Goal: Task Accomplishment & Management: Use online tool/utility

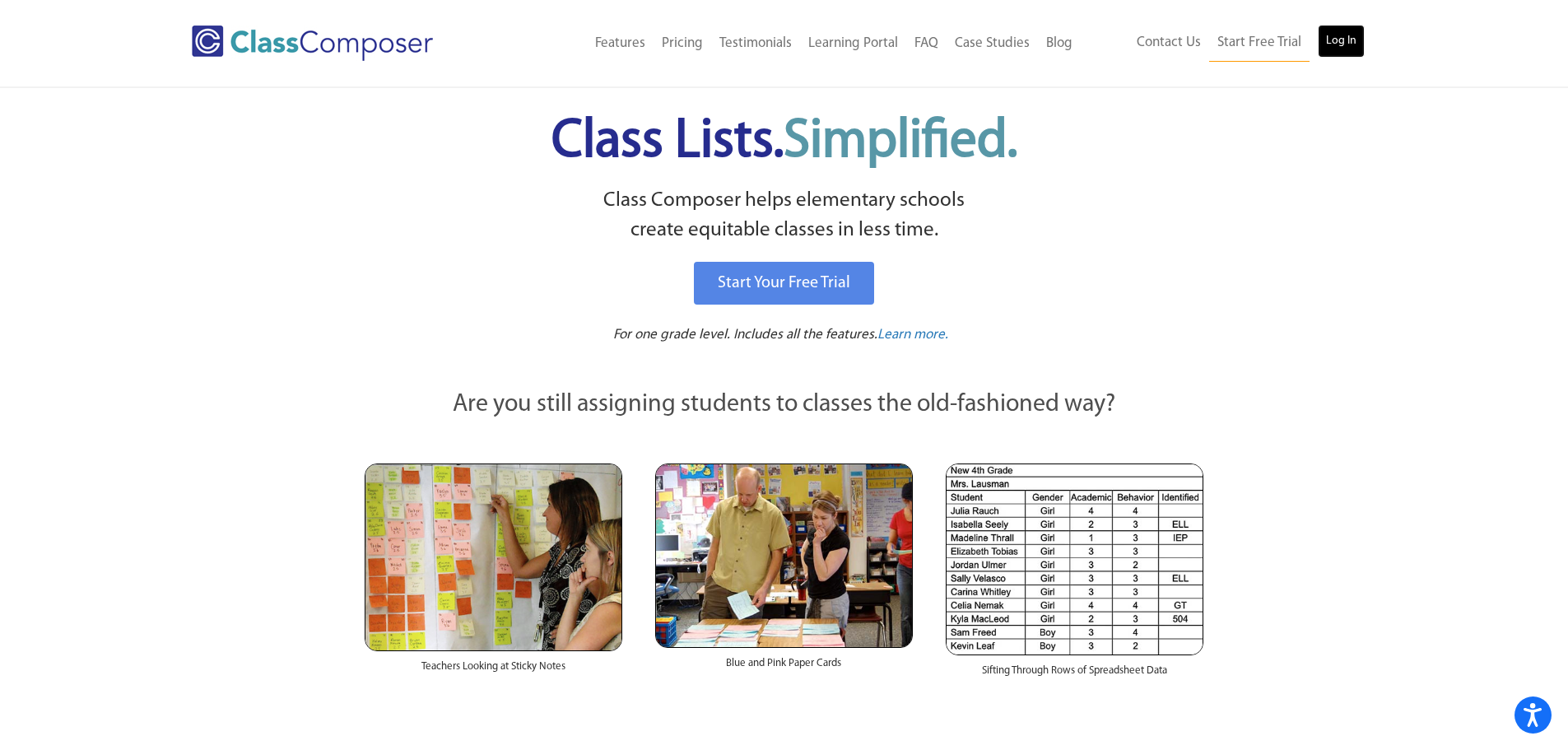
click at [1347, 46] on link "Log In" at bounding box center [1340, 41] width 47 height 33
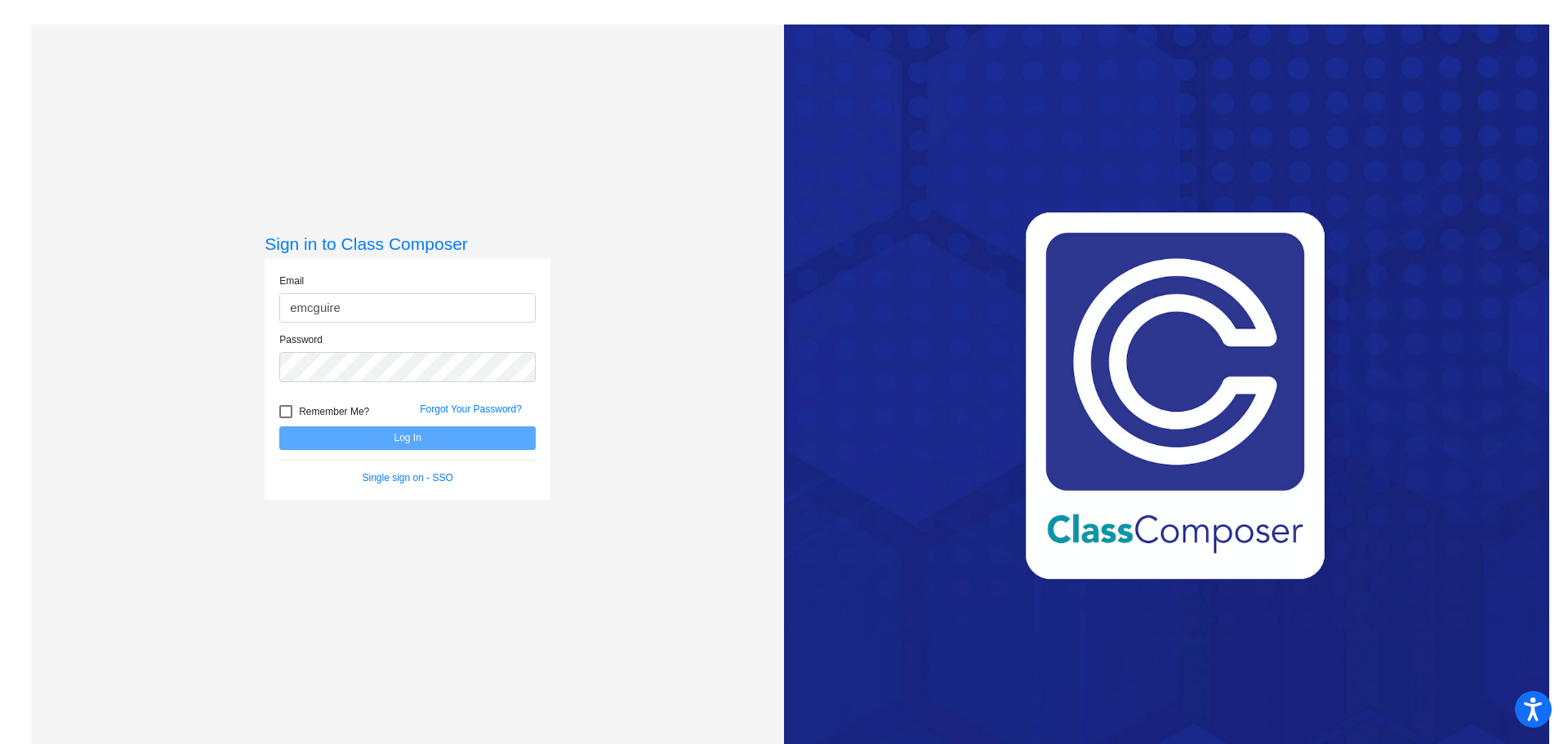
type input "[EMAIL_ADDRESS][DOMAIN_NAME]"
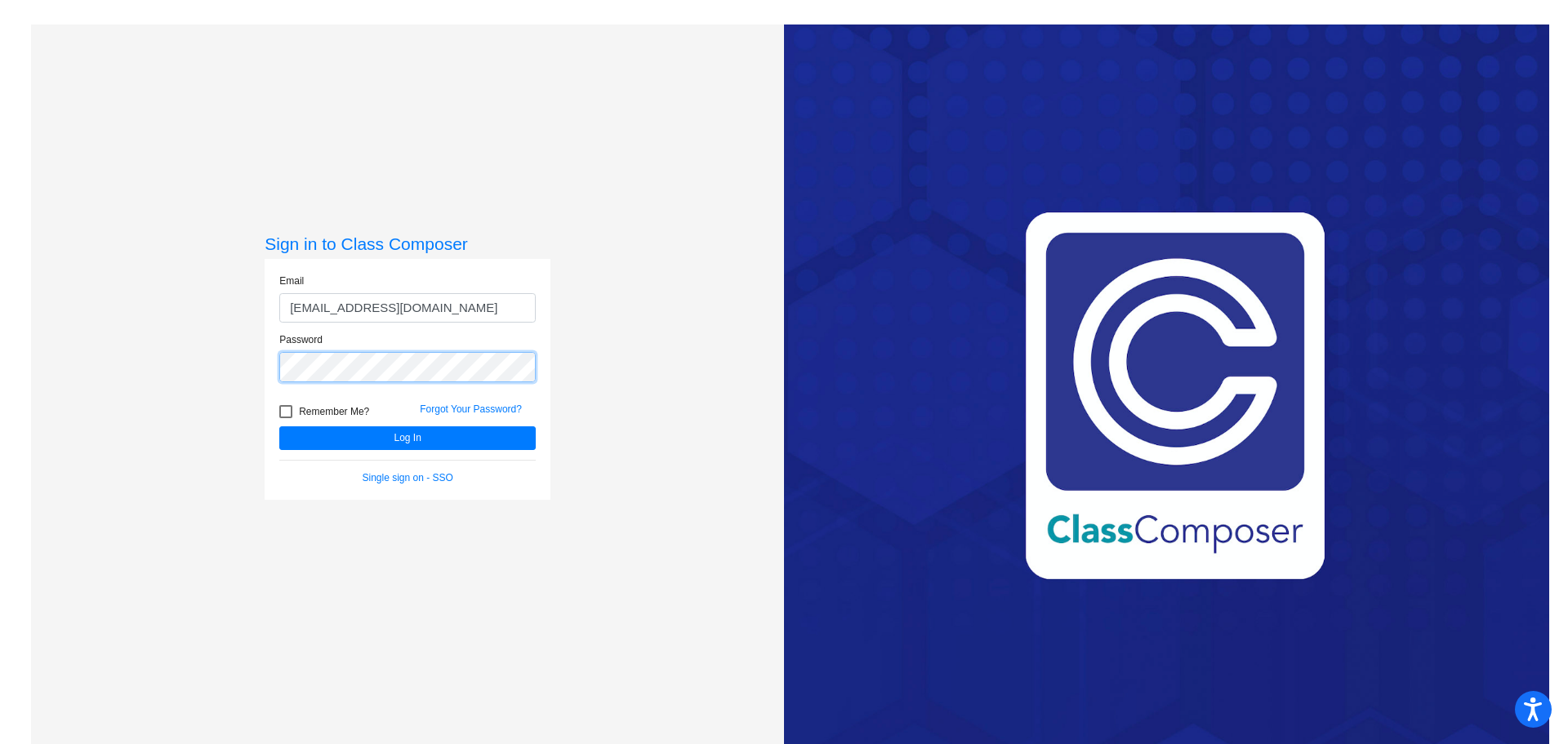
click at [279, 426] on button "Log In" at bounding box center [407, 437] width 256 height 24
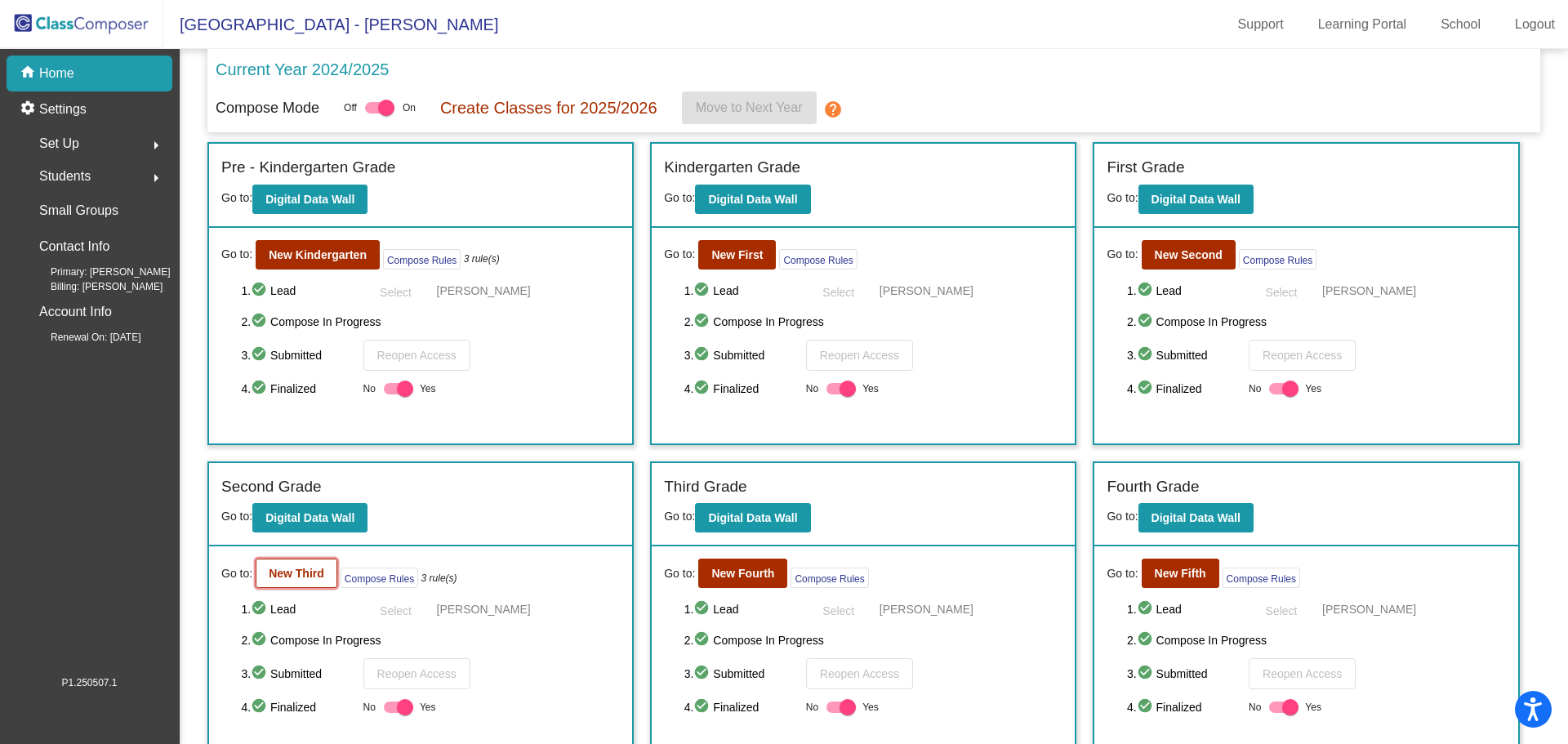
click at [295, 577] on b "New Third" at bounding box center [296, 572] width 55 height 13
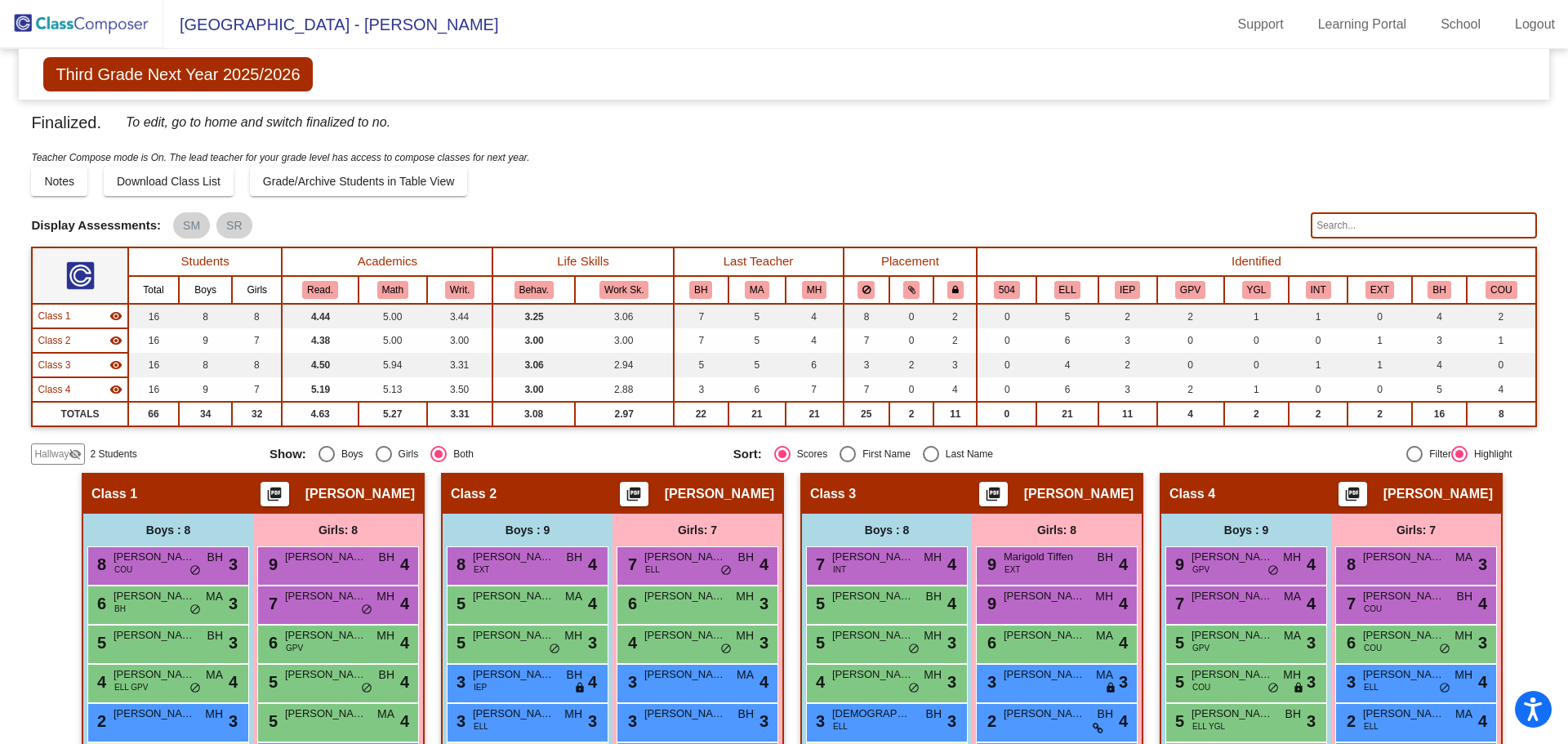
click at [1350, 221] on input "text" at bounding box center [1423, 225] width 225 height 26
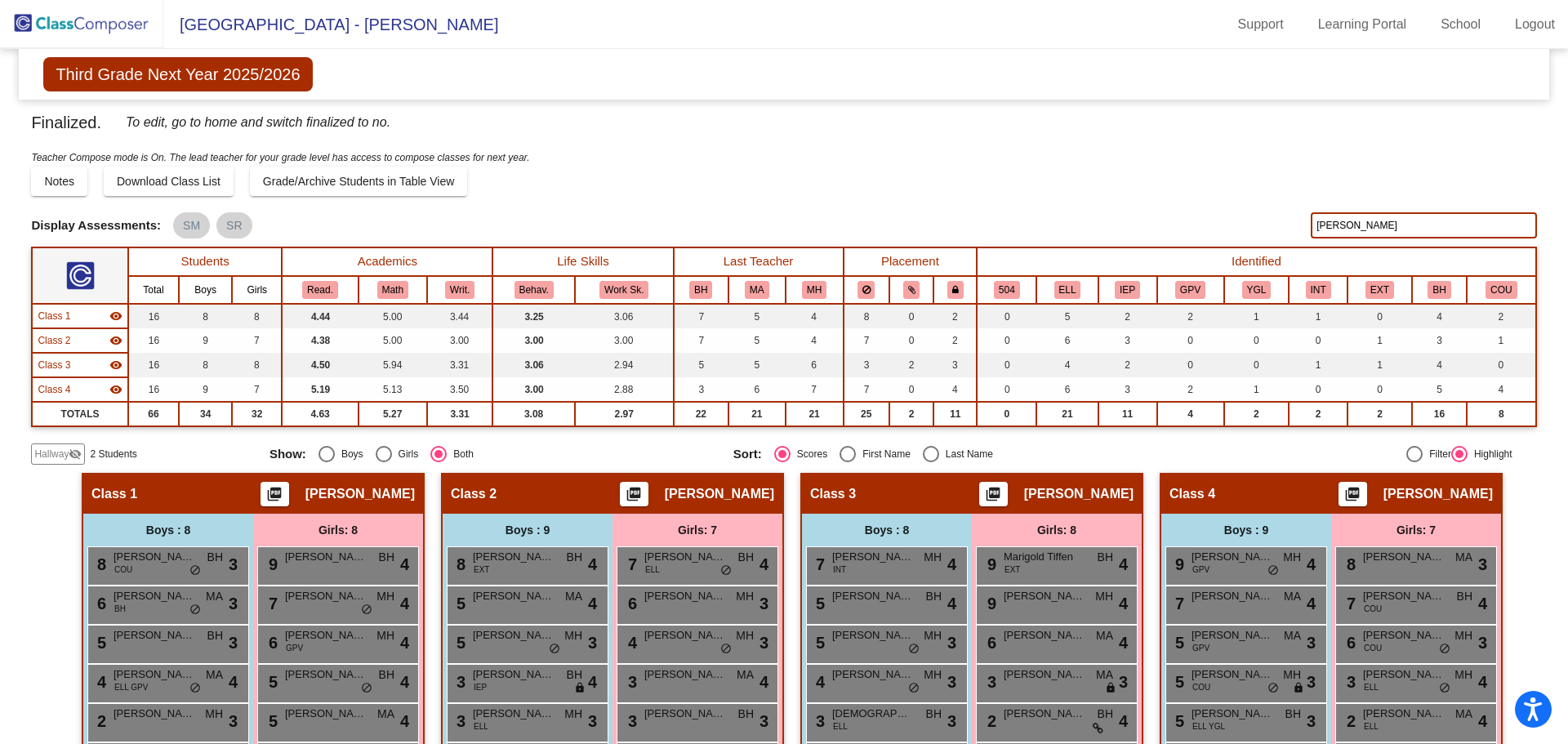
click at [1347, 227] on input "[PERSON_NAME]" at bounding box center [1423, 225] width 225 height 26
type input "a"
click at [1341, 234] on input "[PERSON_NAME]" at bounding box center [1423, 225] width 225 height 26
type input "d"
click at [1349, 222] on input "gisela" at bounding box center [1423, 225] width 225 height 26
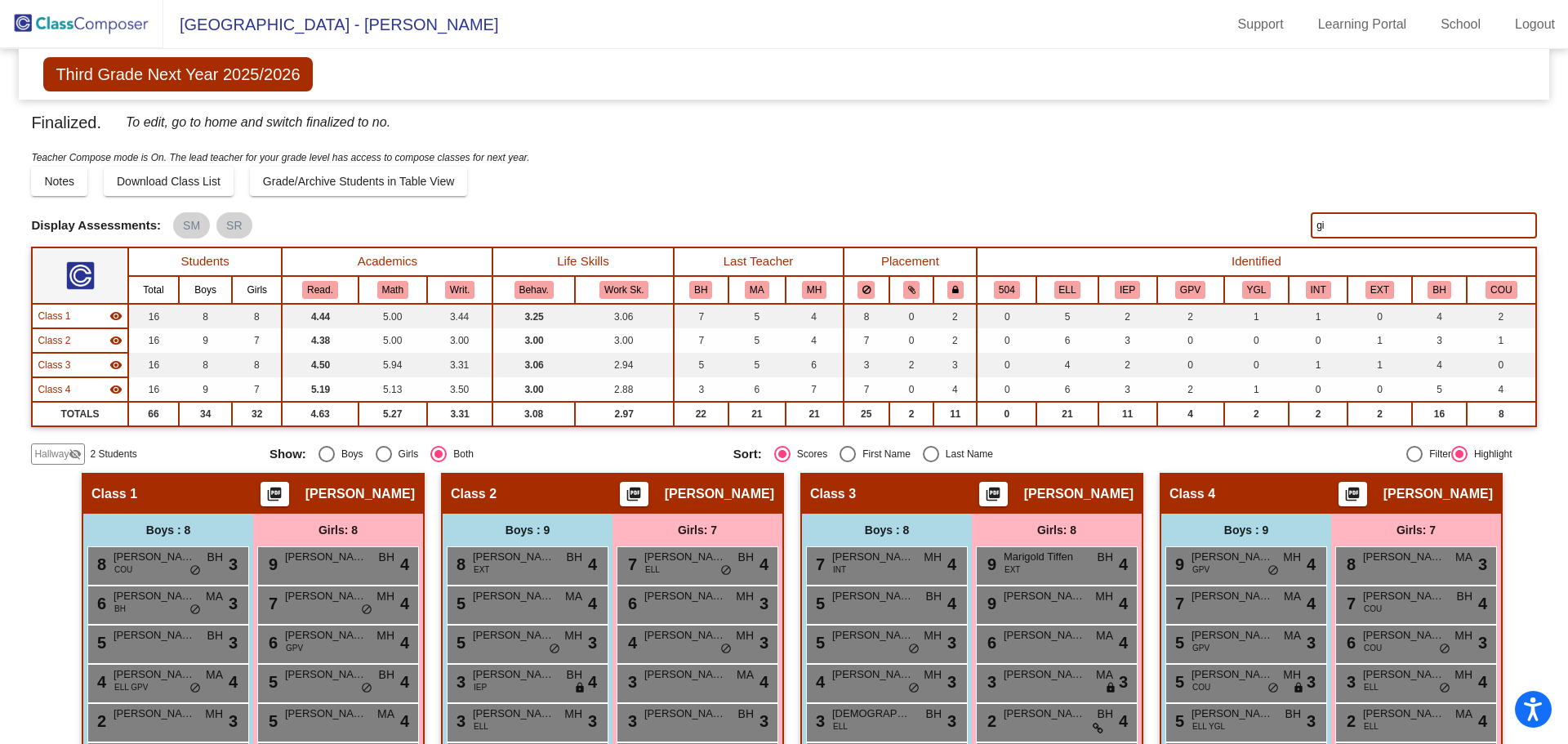
type input "g"
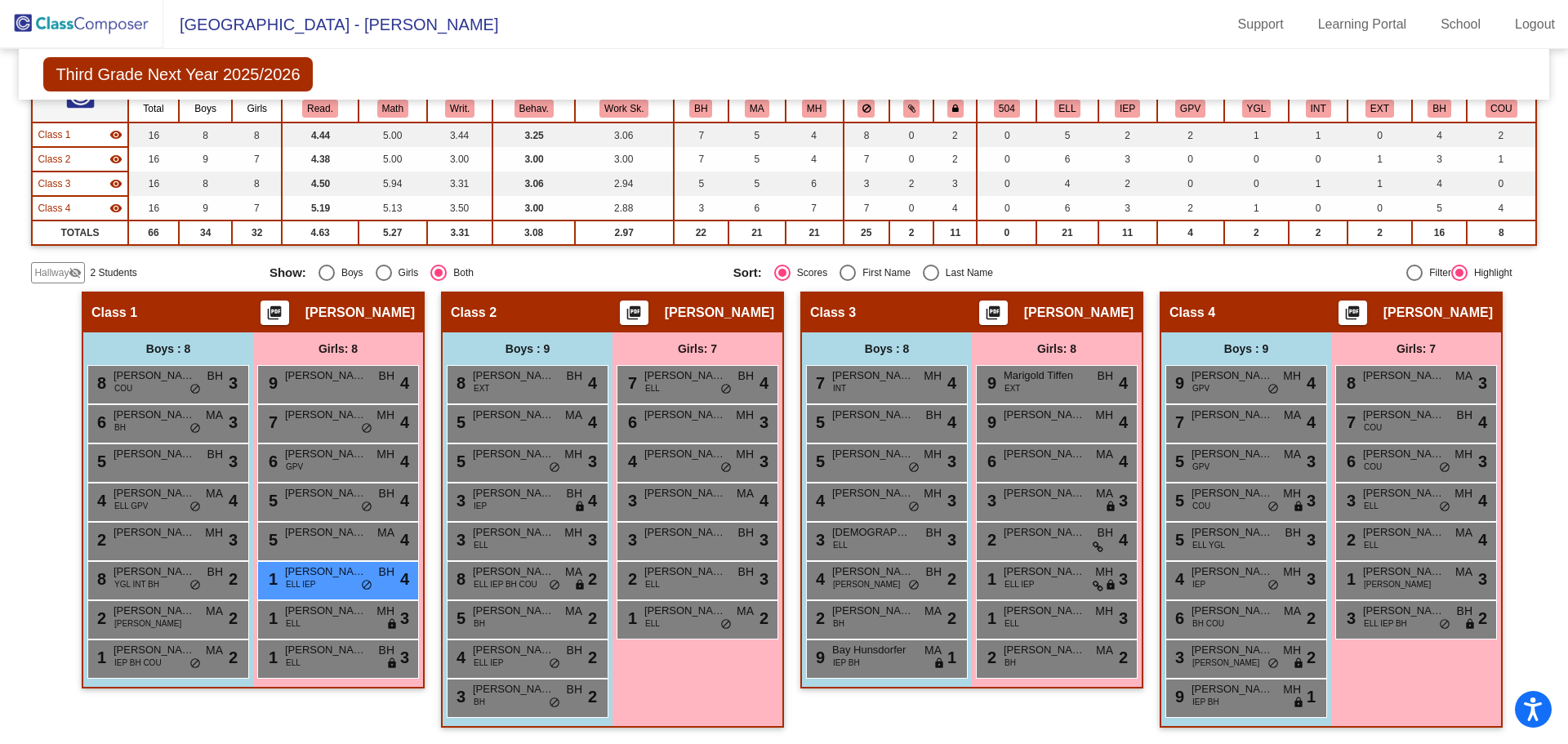
type input "melani"
